Goal: Transaction & Acquisition: Subscribe to service/newsletter

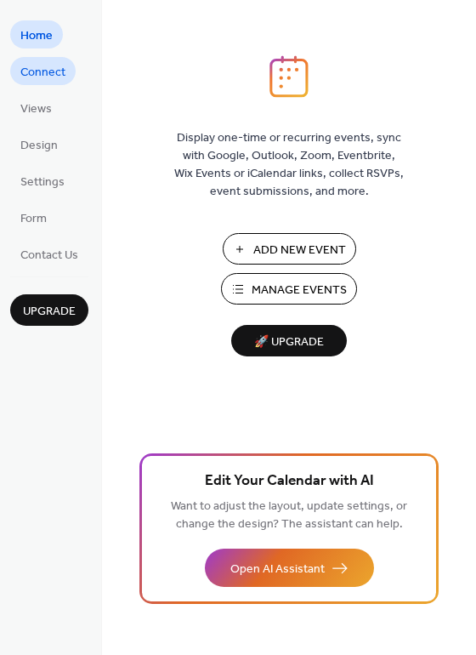
click at [20, 68] on span "Connect" at bounding box center [42, 73] width 45 height 18
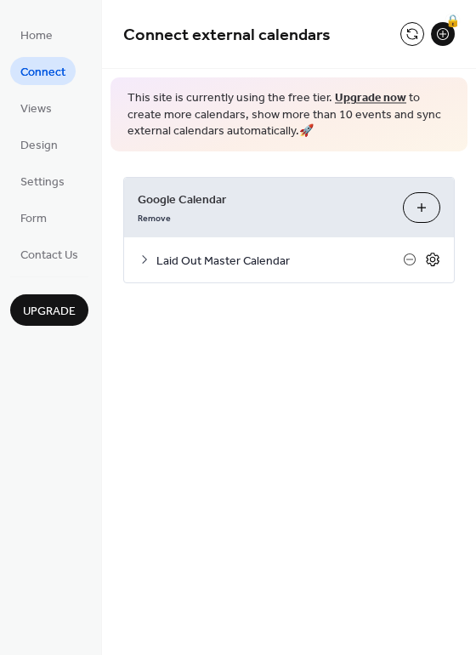
click at [429, 263] on icon at bounding box center [432, 259] width 15 height 15
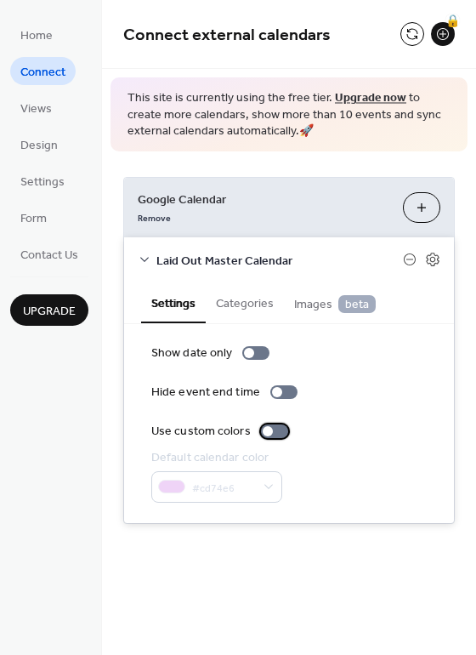
click at [263, 434] on div at bounding box center [268, 431] width 10 height 10
click at [247, 354] on div at bounding box center [249, 353] width 10 height 10
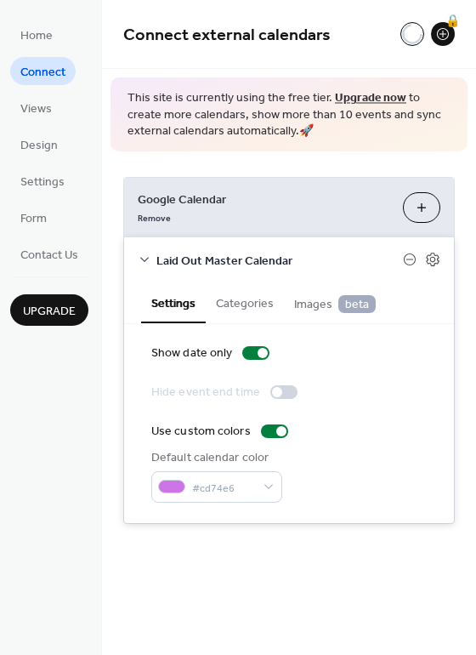
click at [272, 391] on div at bounding box center [277, 392] width 10 height 10
click at [268, 478] on div "#cd74e6" at bounding box center [216, 486] width 131 height 31
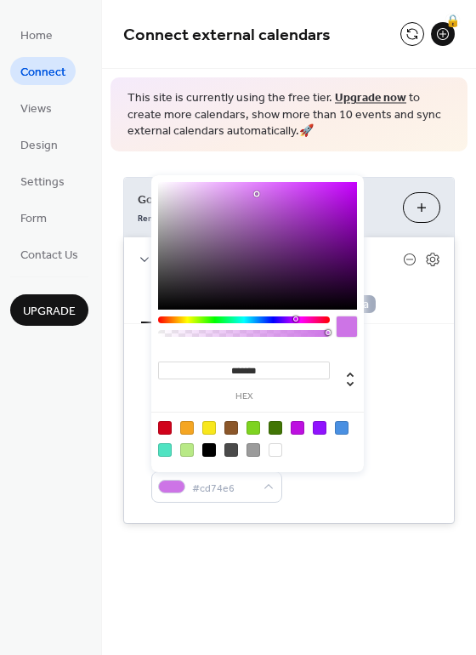
click at [314, 495] on div "Default calendar color #cd74e6" at bounding box center [288, 476] width 275 height 54
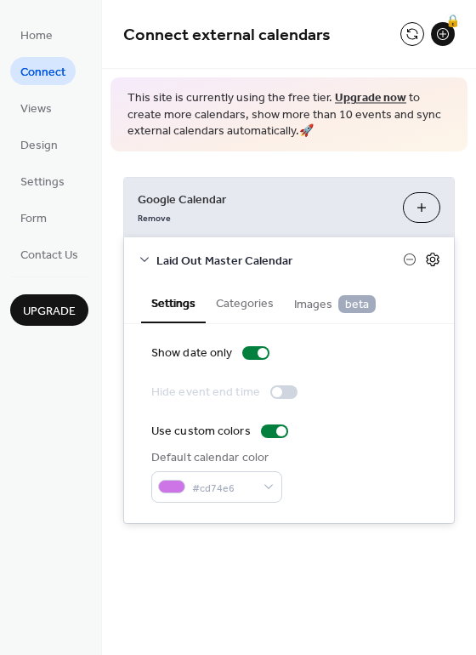
click at [438, 253] on icon at bounding box center [432, 259] width 15 height 15
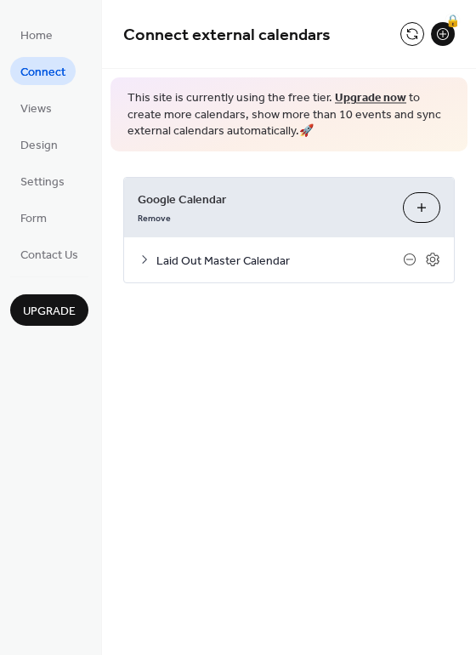
click at [400, 255] on span "Laid Out Master Calendar" at bounding box center [279, 261] width 247 height 18
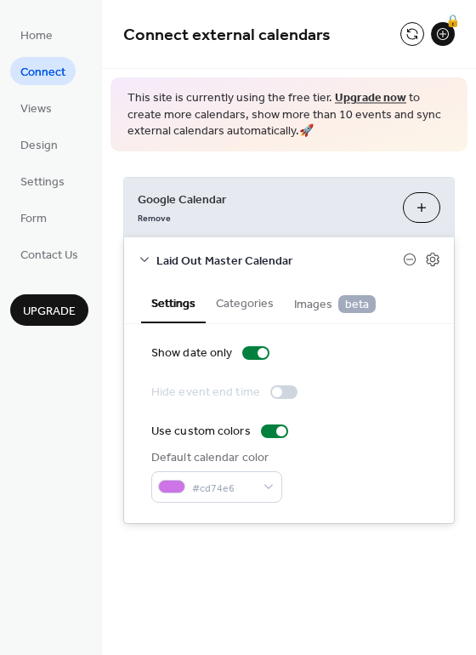
click at [242, 313] on button "Categories" at bounding box center [245, 301] width 78 height 39
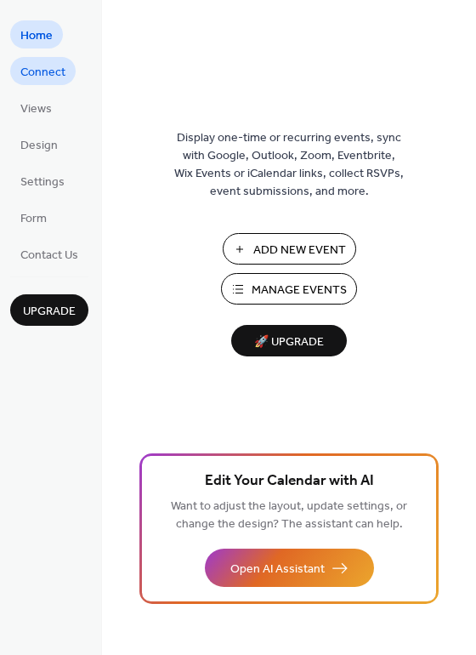
click at [16, 62] on link "Connect" at bounding box center [42, 71] width 65 height 28
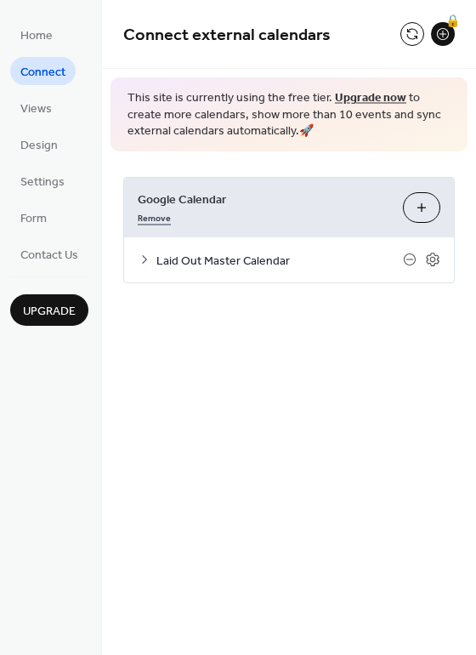
click at [145, 213] on link "Remove" at bounding box center [154, 216] width 33 height 18
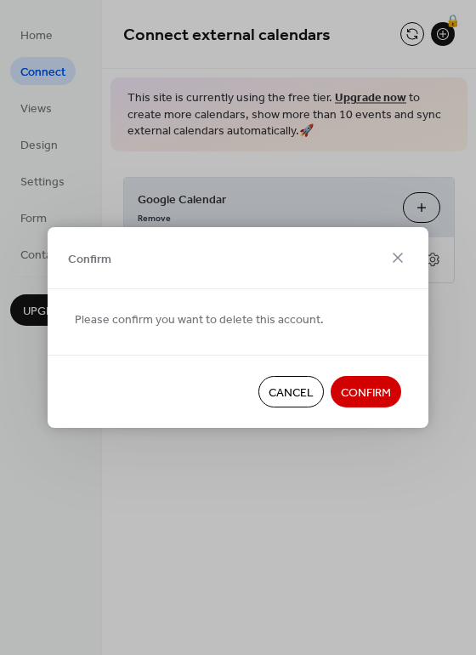
click at [372, 382] on button "Confirm" at bounding box center [366, 391] width 71 height 31
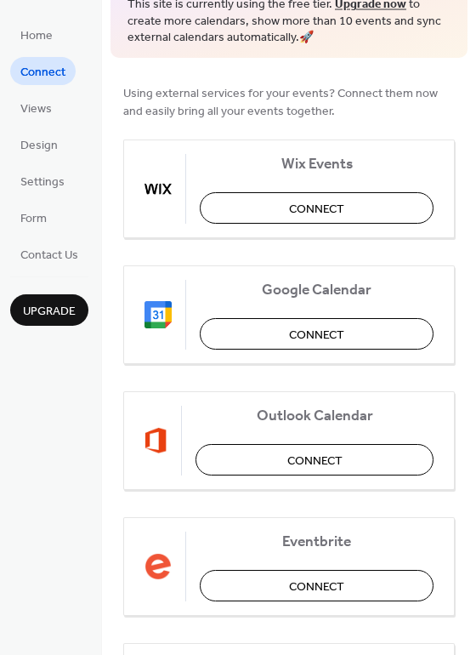
scroll to position [110, 0]
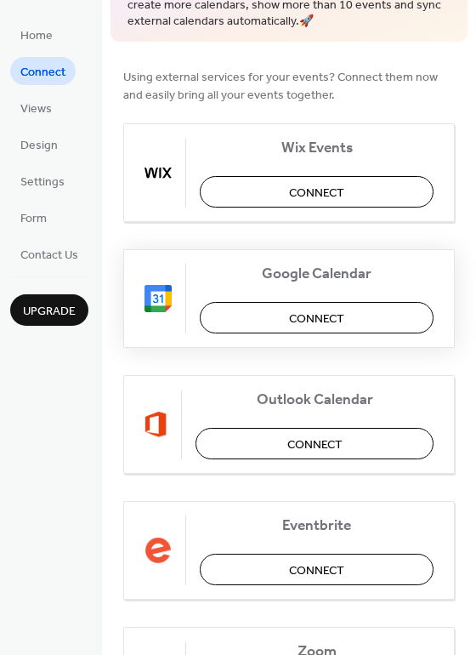
click at [266, 314] on button "Connect" at bounding box center [317, 317] width 234 height 31
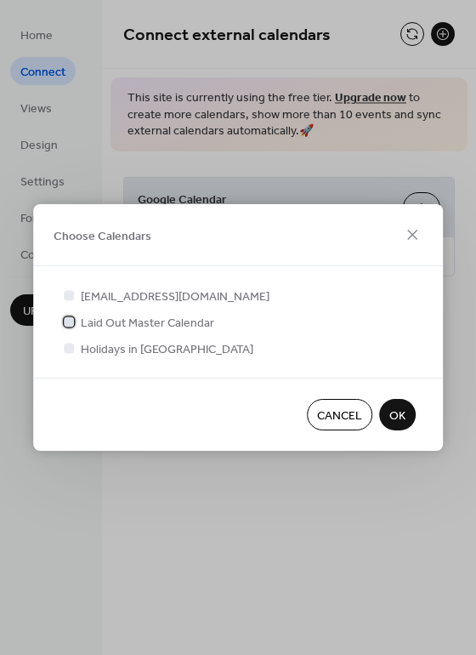
click at [69, 326] on div at bounding box center [69, 321] width 10 height 10
click at [391, 420] on span "OK" at bounding box center [397, 416] width 16 height 18
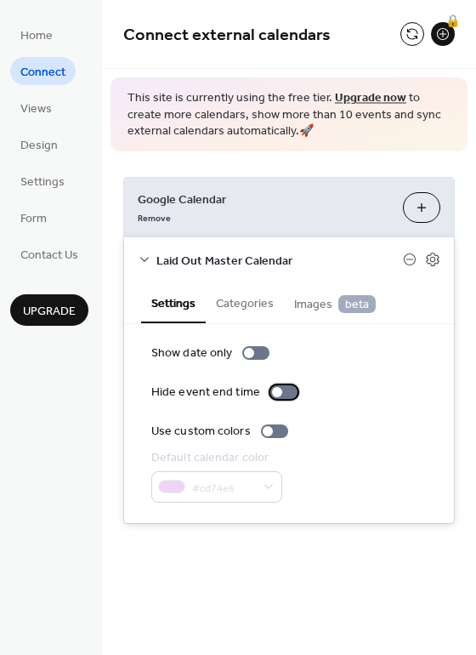
click at [276, 392] on div at bounding box center [277, 392] width 10 height 10
click at [291, 394] on div at bounding box center [291, 392] width 10 height 10
click at [249, 351] on div at bounding box center [249, 353] width 10 height 10
click at [269, 431] on div at bounding box center [268, 431] width 10 height 10
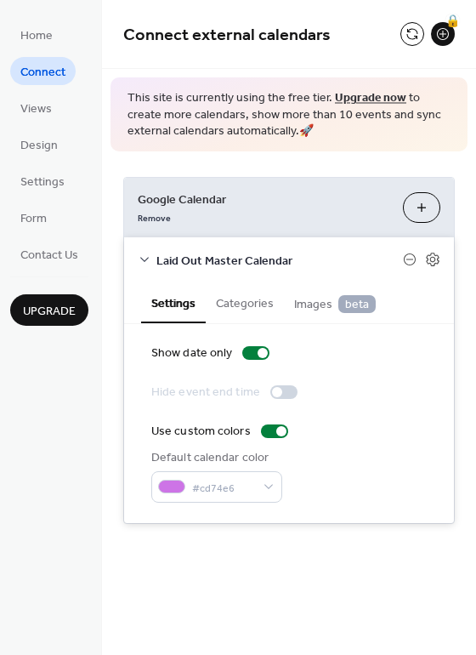
click at [234, 309] on button "Categories" at bounding box center [245, 301] width 78 height 39
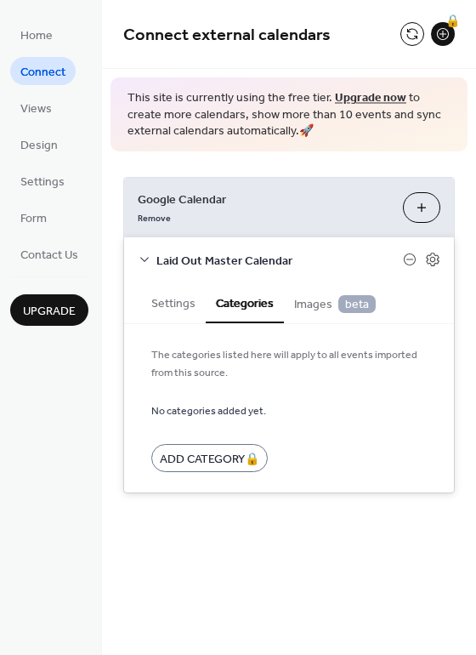
click at [308, 309] on span "Images beta" at bounding box center [335, 304] width 82 height 19
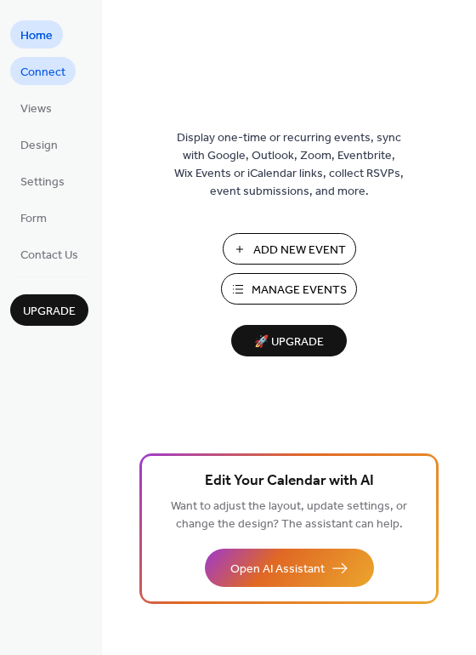
click at [37, 81] on span "Connect" at bounding box center [42, 73] width 45 height 18
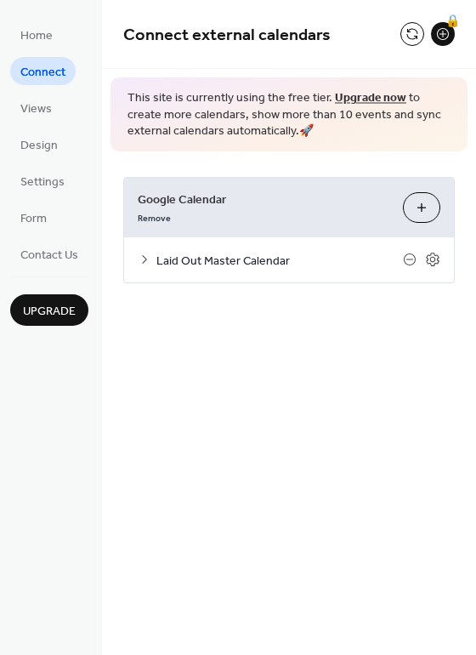
click at [348, 95] on link "Upgrade now" at bounding box center [370, 98] width 71 height 23
